Goal: Information Seeking & Learning: Learn about a topic

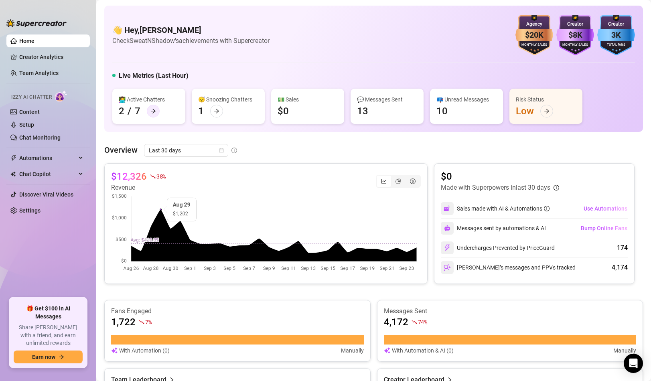
click at [155, 108] on div at bounding box center [153, 111] width 13 height 13
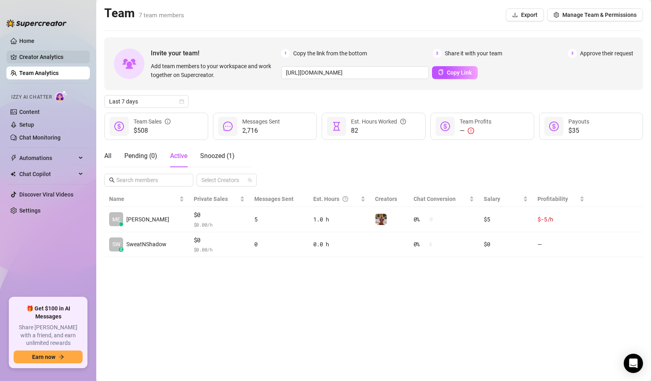
click at [42, 57] on link "Creator Analytics" at bounding box center [51, 57] width 64 height 13
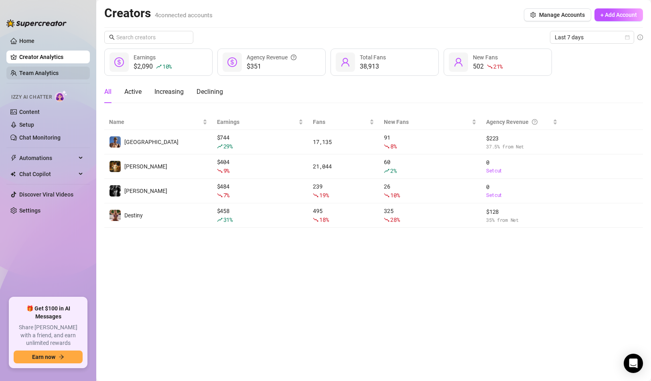
click at [53, 74] on link "Team Analytics" at bounding box center [38, 73] width 39 height 6
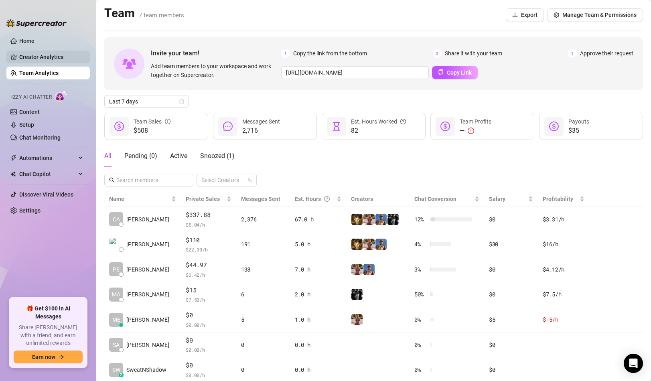
click at [49, 52] on link "Creator Analytics" at bounding box center [51, 57] width 64 height 13
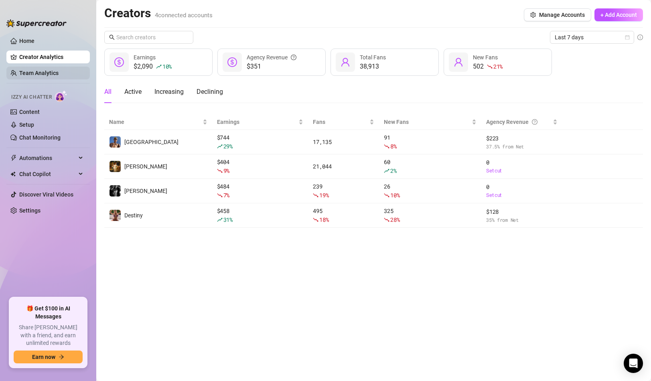
click at [38, 76] on link "Team Analytics" at bounding box center [38, 73] width 39 height 6
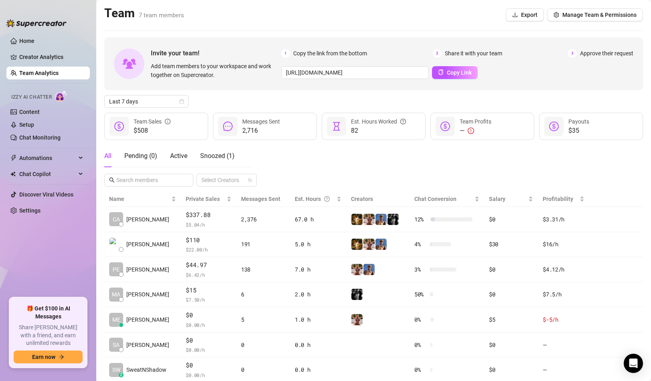
scroll to position [26, 0]
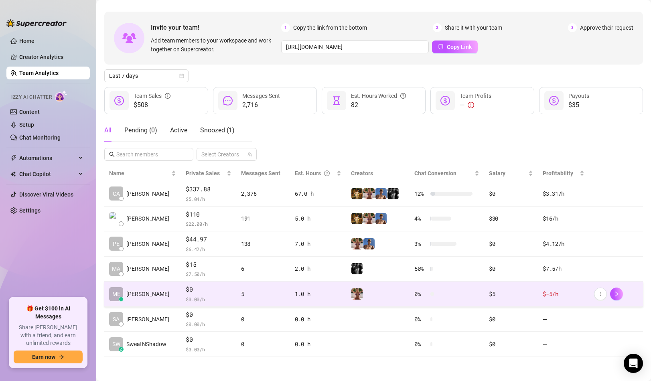
click at [205, 294] on span "$0" at bounding box center [208, 290] width 45 height 10
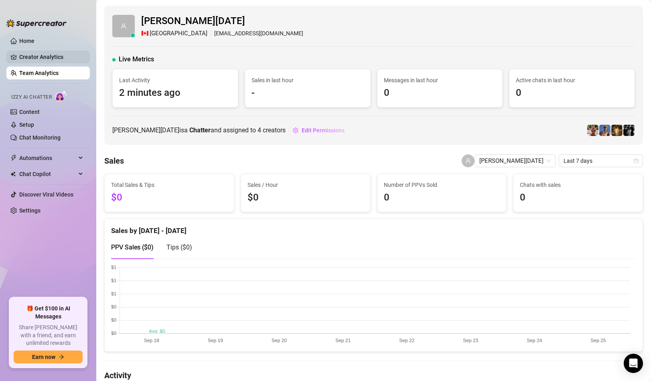
click at [71, 59] on link "Creator Analytics" at bounding box center [51, 57] width 64 height 13
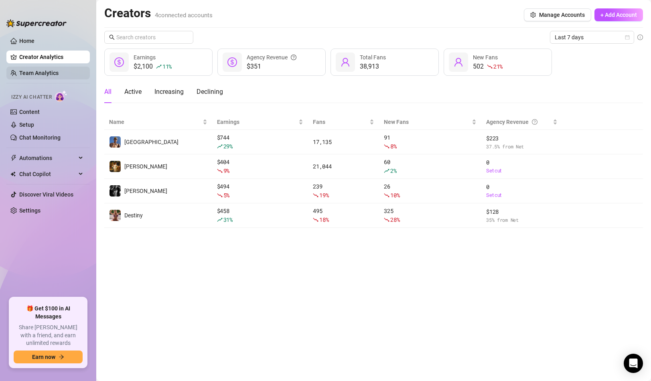
click at [47, 70] on link "Team Analytics" at bounding box center [38, 73] width 39 height 6
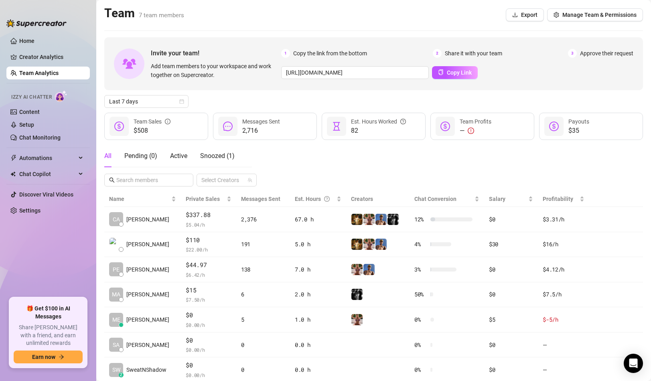
click at [219, 100] on div "Last 7 days" at bounding box center [373, 101] width 539 height 13
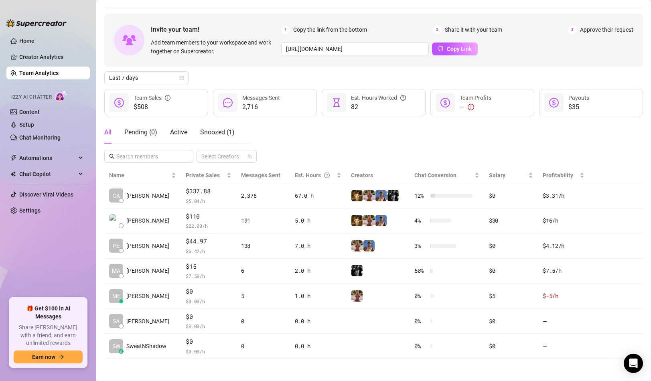
scroll to position [26, 0]
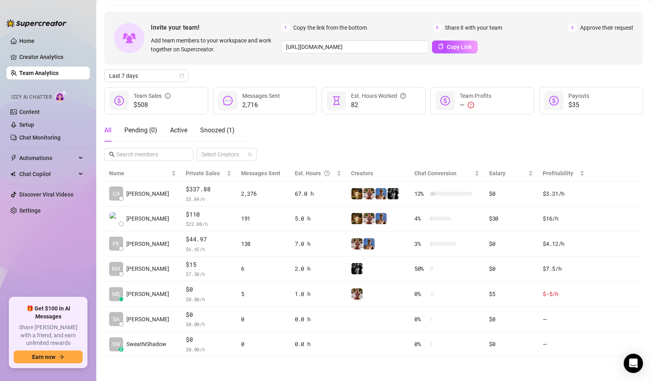
click at [311, 149] on div "All Pending ( 0 ) Active Snoozed ( 1 ) Select Creators" at bounding box center [373, 140] width 539 height 42
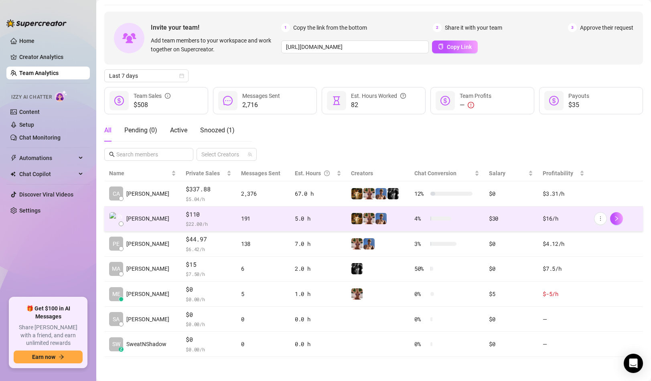
click at [212, 221] on span "$ 22.00 /h" at bounding box center [208, 224] width 45 height 8
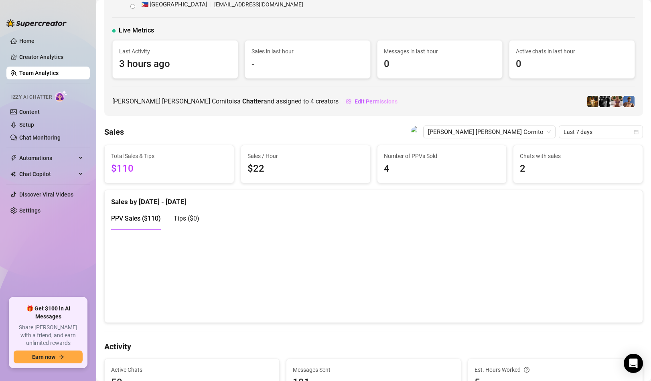
scroll to position [57, 0]
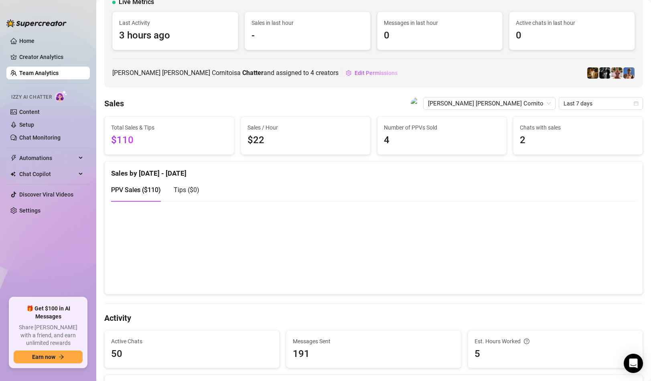
click at [601, 244] on canvas at bounding box center [370, 247] width 519 height 80
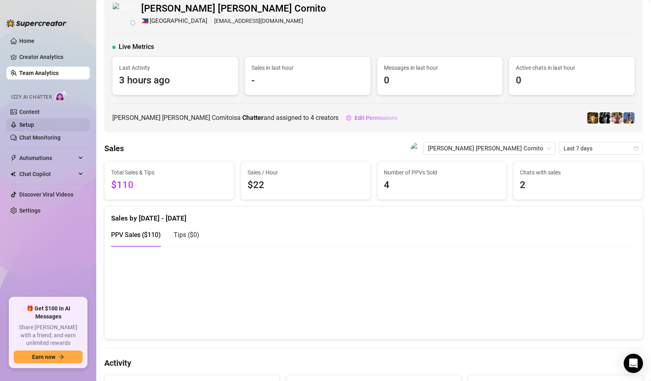
scroll to position [0, 0]
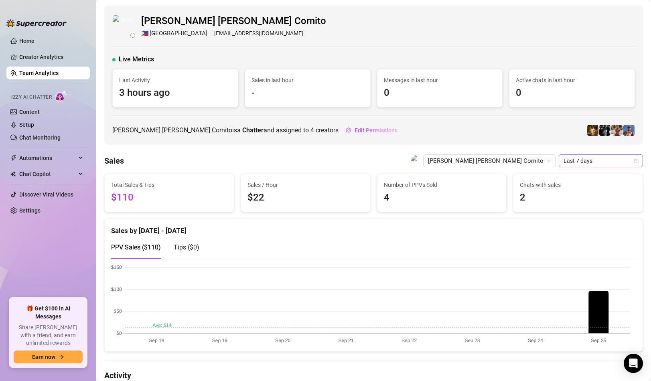
click at [601, 158] on span "Last 7 days" at bounding box center [601, 161] width 75 height 12
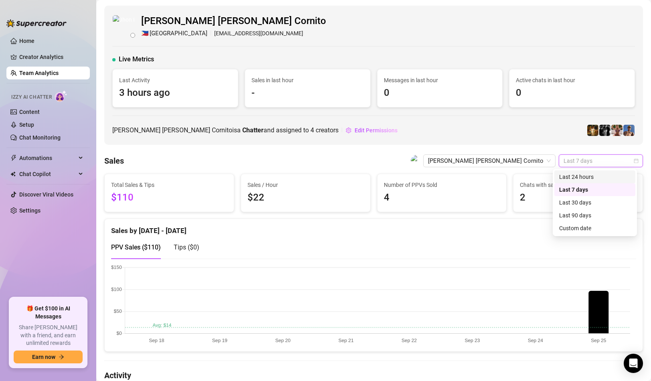
click at [578, 175] on div "Last 24 hours" at bounding box center [594, 177] width 71 height 9
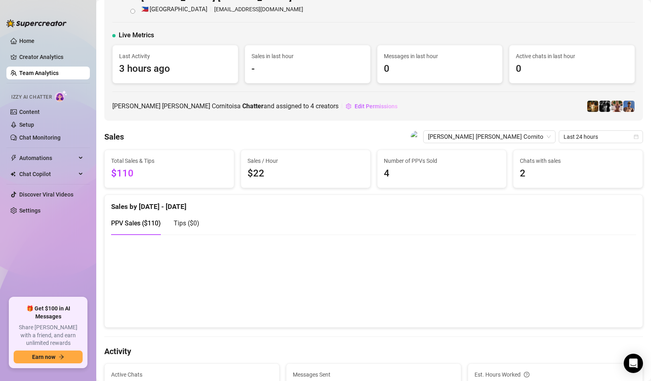
scroll to position [4, 0]
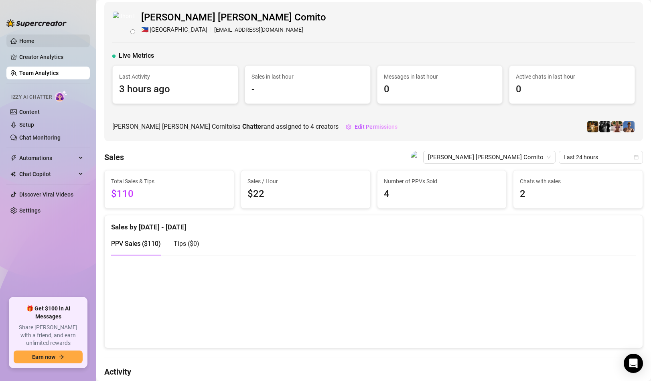
click at [29, 40] on link "Home" at bounding box center [26, 41] width 15 height 6
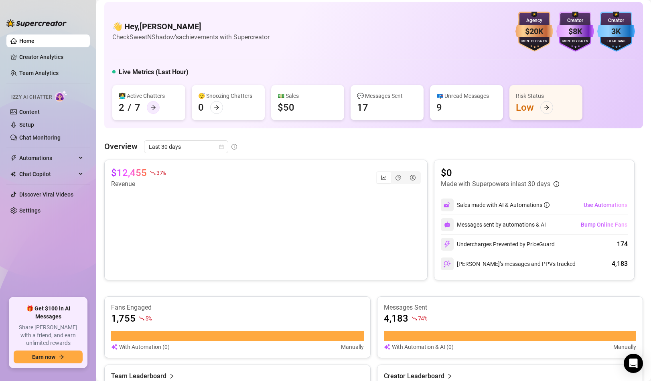
click at [158, 107] on div at bounding box center [153, 107] width 13 height 13
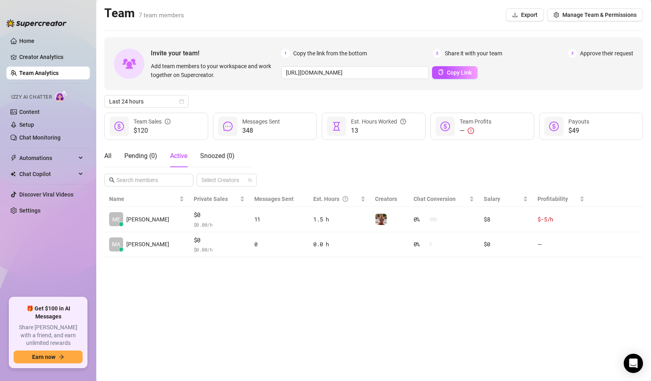
click at [101, 140] on main "Team 7 team members Export Manage Team & Permissions Invite your team! Add team…" at bounding box center [373, 190] width 555 height 381
click at [251, 295] on main "Team 7 team members Export Manage Team & Permissions Invite your team! Add team…" at bounding box center [373, 190] width 555 height 381
